Goal: Task Accomplishment & Management: Manage account settings

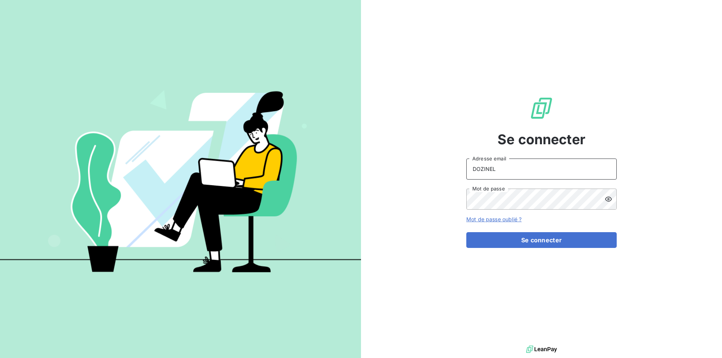
click at [509, 168] on input "DOZINEL" at bounding box center [541, 169] width 150 height 21
drag, startPoint x: 509, startPoint y: 168, endPoint x: 466, endPoint y: 175, distance: 44.2
click at [466, 175] on div "Se connecter DOZINEL Adresse email Mot de passe Mot de passe oublié ? Se connec…" at bounding box center [541, 172] width 361 height 344
type input "[PERSON_NAME][EMAIL_ADDRESS][DOMAIN_NAME]"
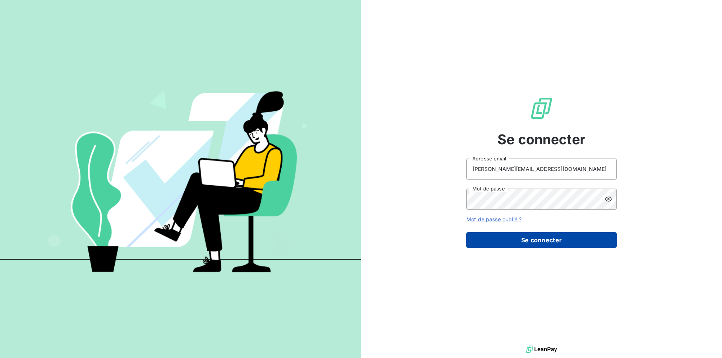
click at [527, 246] on button "Se connecter" at bounding box center [541, 240] width 150 height 16
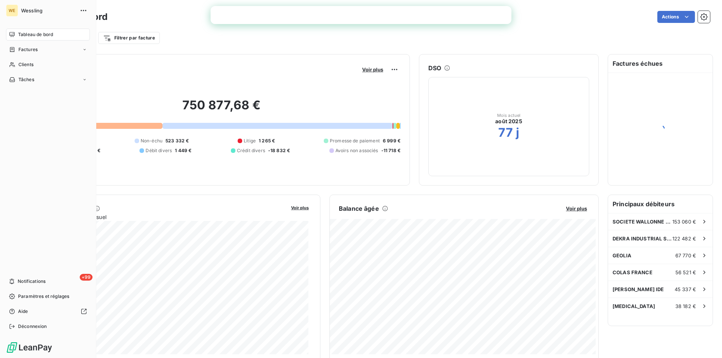
click at [21, 34] on span "Tableau de bord" at bounding box center [35, 34] width 35 height 7
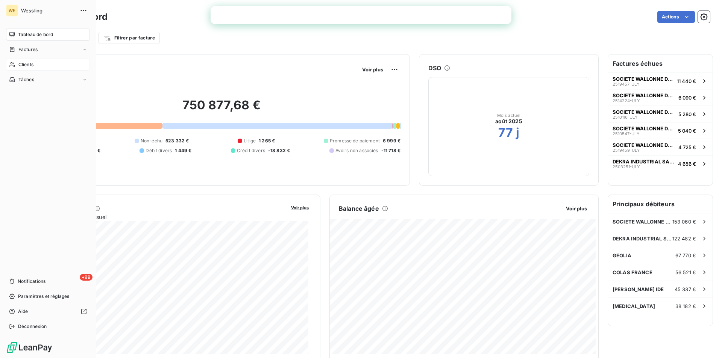
click at [26, 62] on span "Clients" at bounding box center [25, 64] width 15 height 7
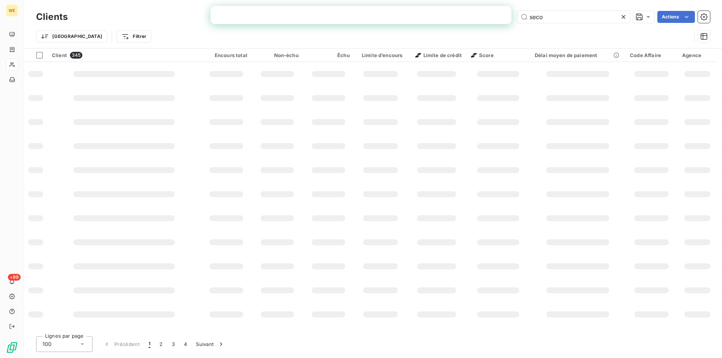
type input "seco"
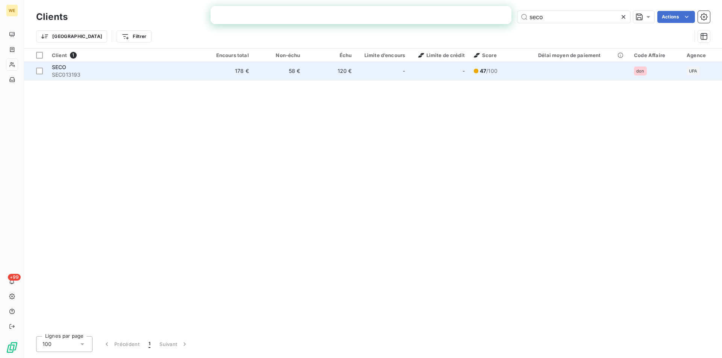
click at [71, 73] on span "SEC013193" at bounding box center [125, 75] width 146 height 8
